Goal: Communication & Community: Connect with others

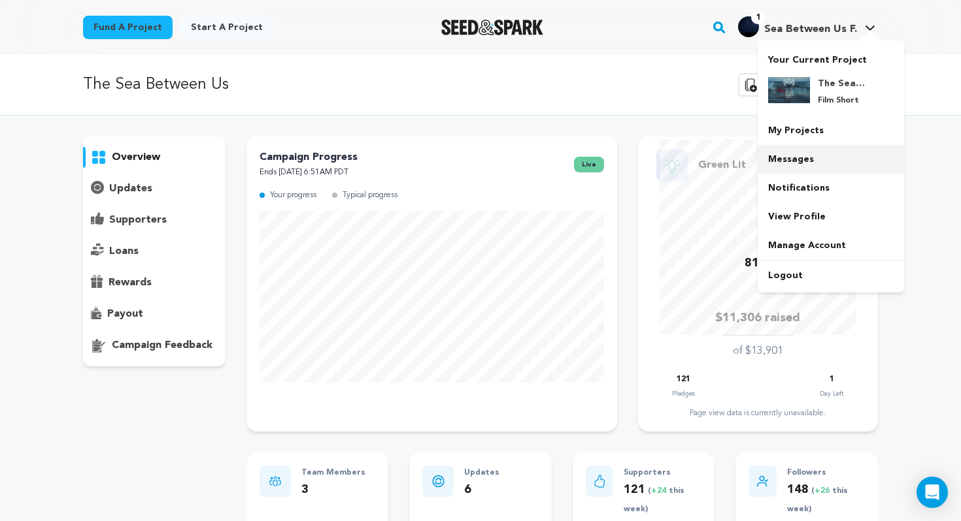
click at [794, 155] on link "Messages" at bounding box center [830, 159] width 146 height 29
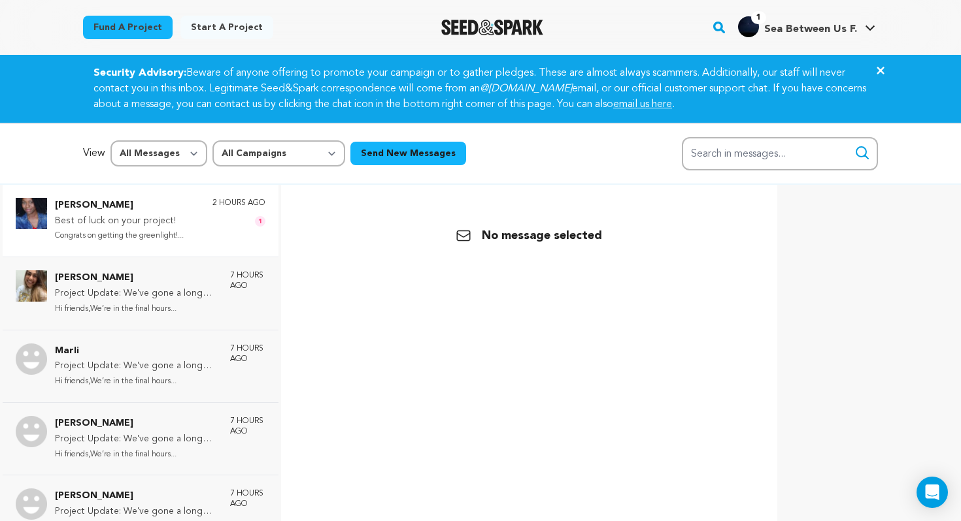
click at [195, 214] on div "Sonya Leslie Best of luck on your project! Congrats on getting the greenlight!.…" at bounding box center [160, 221] width 210 height 46
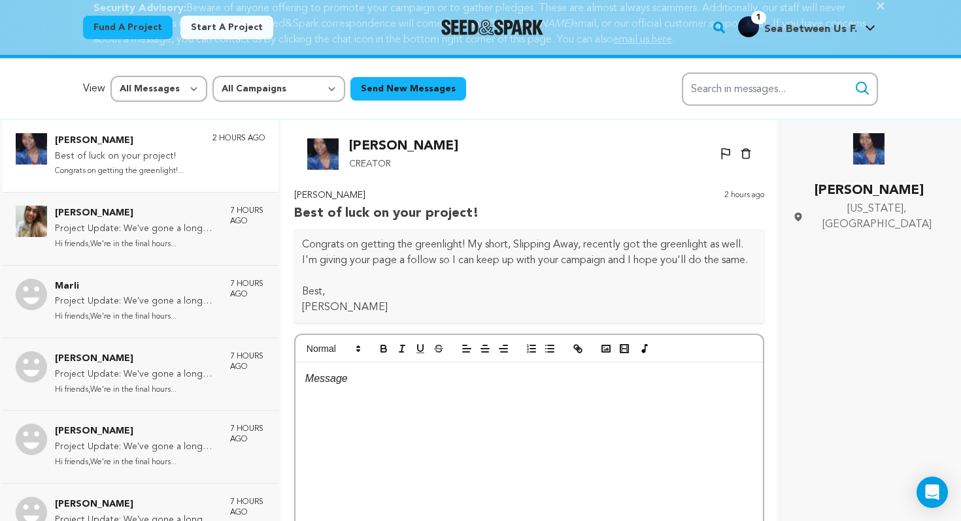
scroll to position [64, 0]
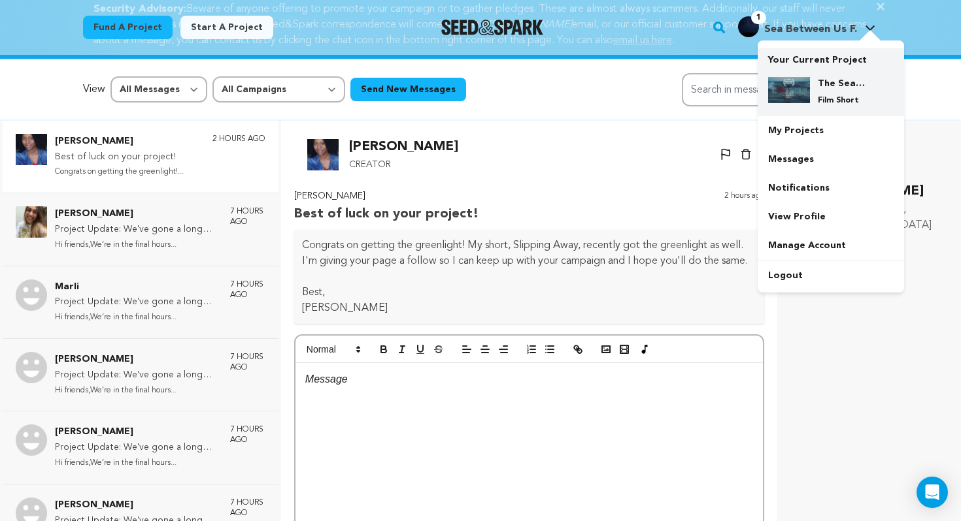
click at [811, 86] on div "The Sea Between Us Film Short" at bounding box center [841, 91] width 63 height 29
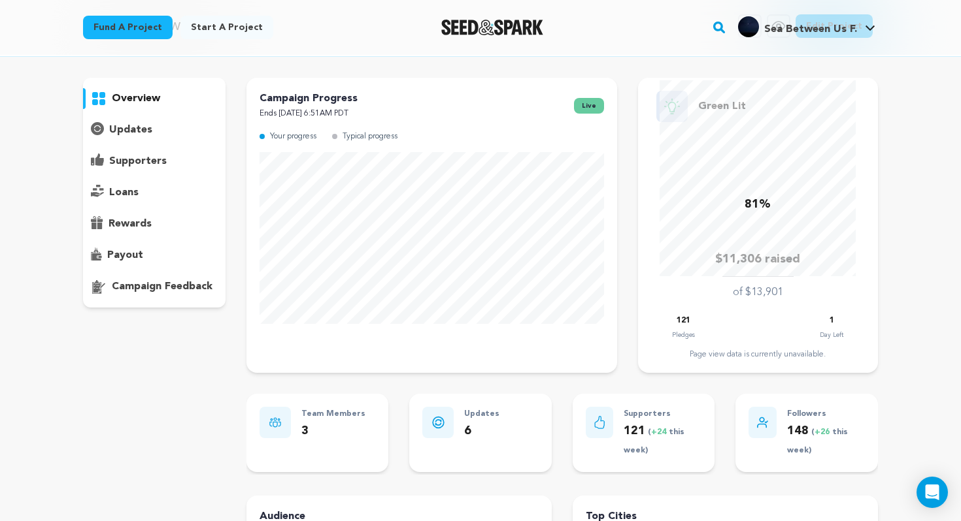
scroll to position [51, 0]
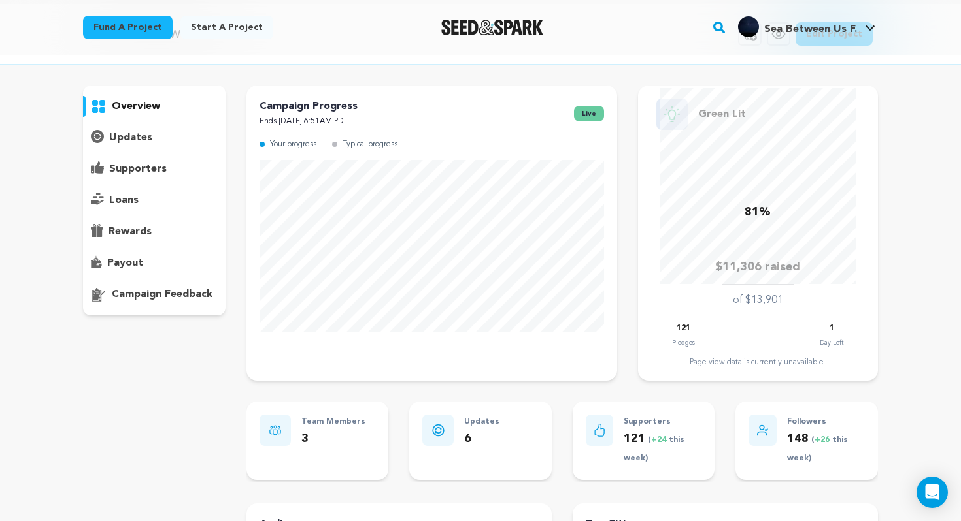
click at [169, 159] on div "supporters" at bounding box center [154, 169] width 142 height 21
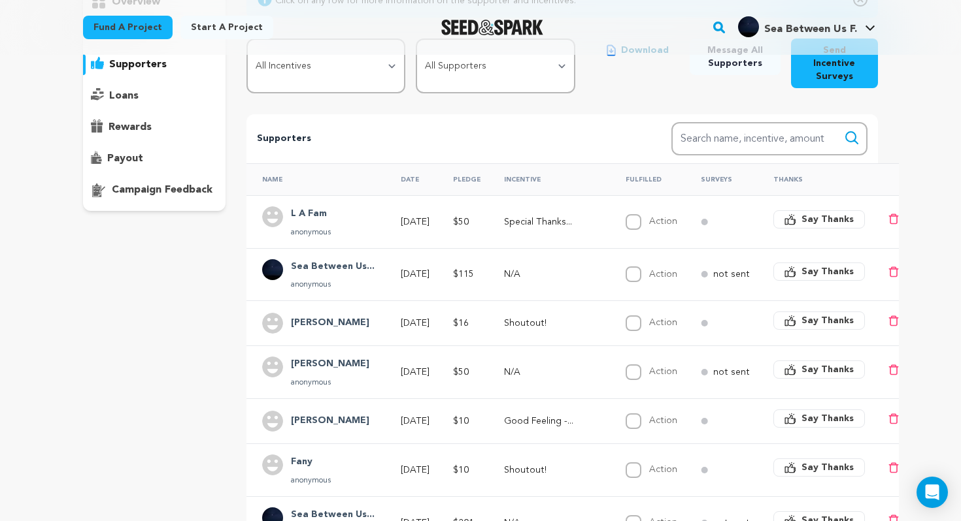
scroll to position [157, 0]
